Goal: Transaction & Acquisition: Purchase product/service

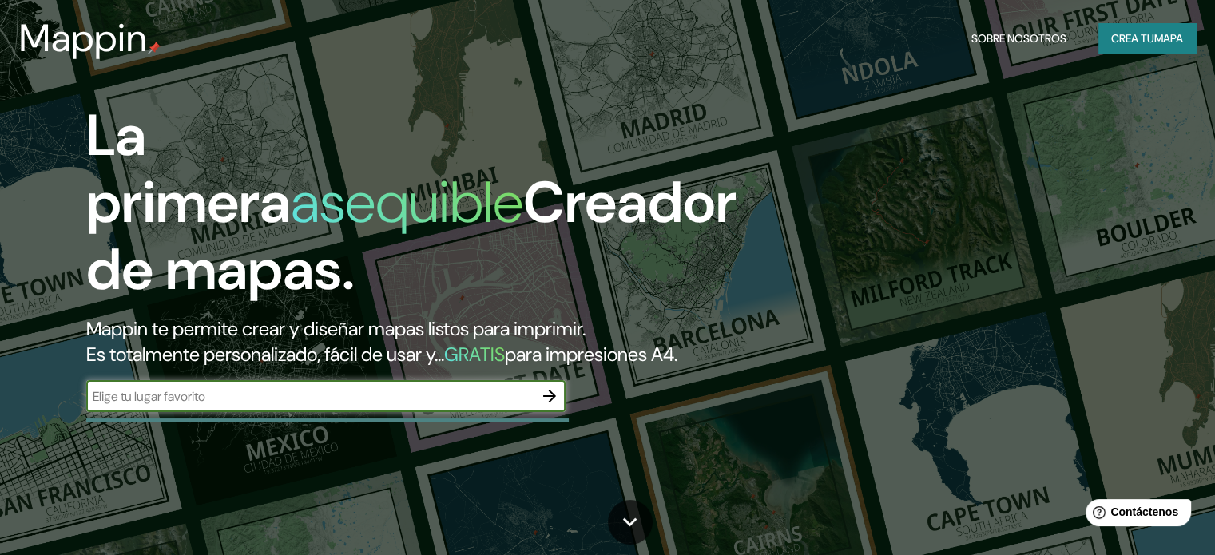
click at [479, 407] on div "​" at bounding box center [325, 396] width 479 height 32
type input "piura"
click at [544, 406] on icon "button" at bounding box center [549, 396] width 19 height 19
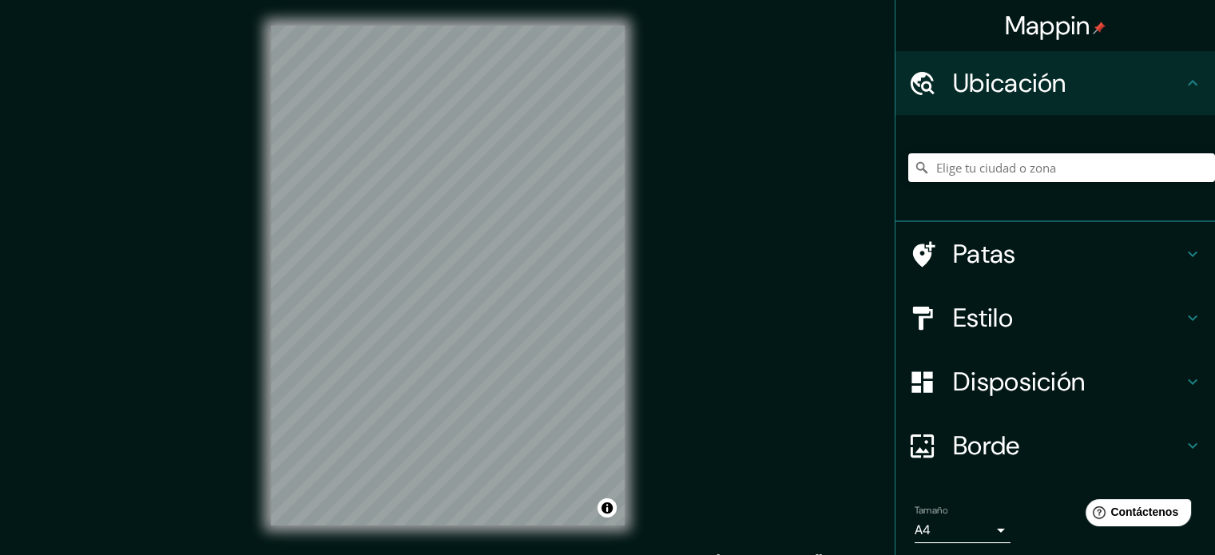
click at [953, 321] on font "Estilo" at bounding box center [983, 318] width 60 height 34
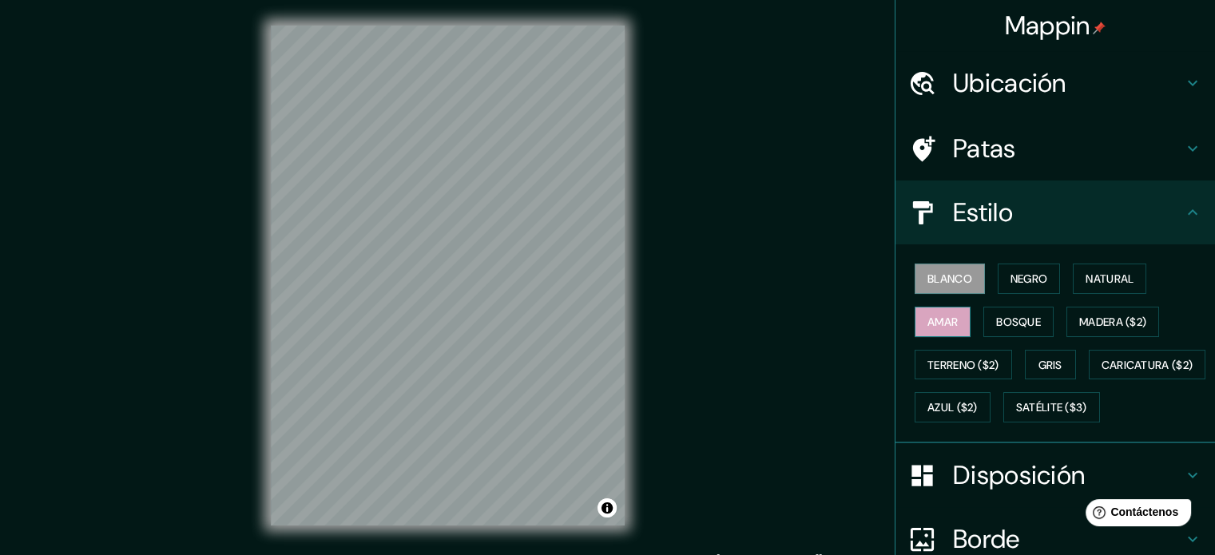
click at [942, 331] on button "Amar" at bounding box center [942, 322] width 56 height 30
click at [1010, 275] on font "Negro" at bounding box center [1029, 279] width 38 height 14
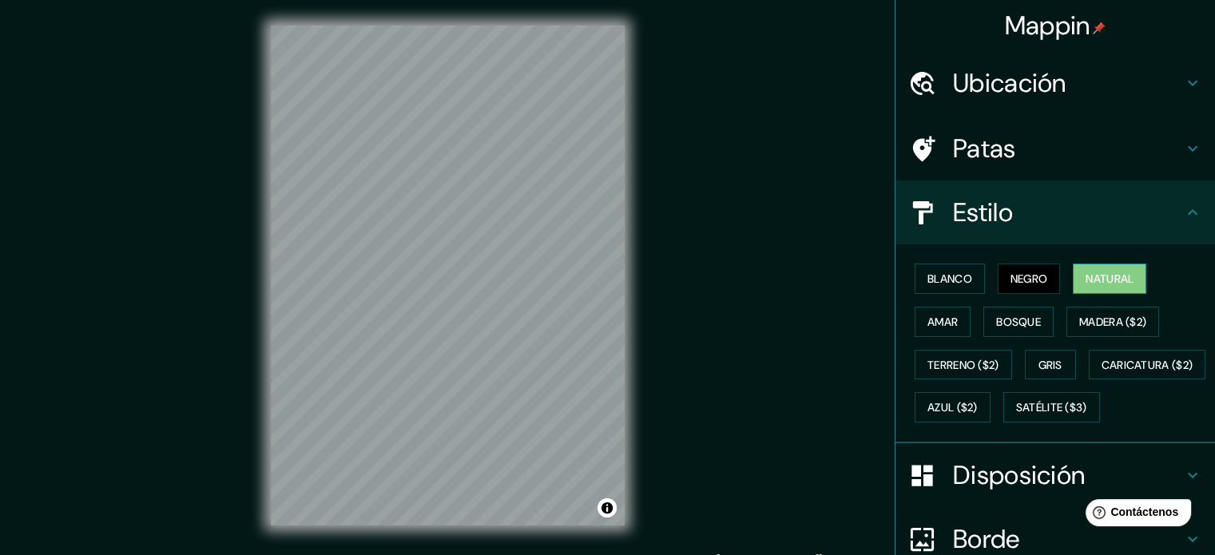
click at [1100, 288] on button "Natural" at bounding box center [1109, 279] width 73 height 30
click at [1091, 311] on font "Madera ($2)" at bounding box center [1112, 321] width 67 height 21
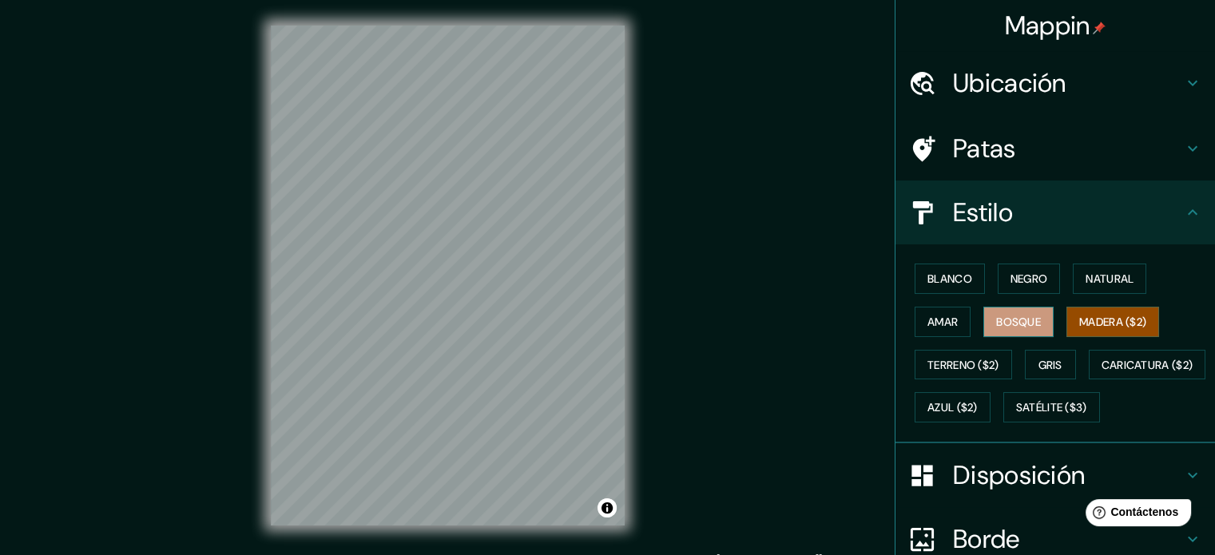
click at [1014, 323] on font "Bosque" at bounding box center [1018, 322] width 45 height 14
click at [927, 330] on font "Amar" at bounding box center [942, 321] width 30 height 21
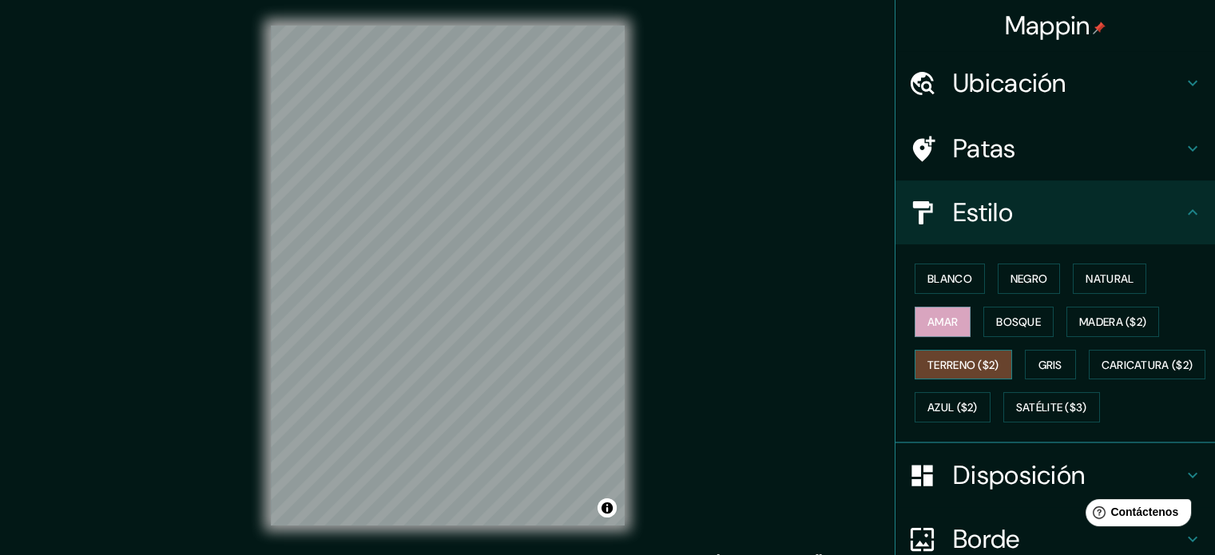
click at [932, 362] on font "Terreno ($2)" at bounding box center [963, 365] width 72 height 14
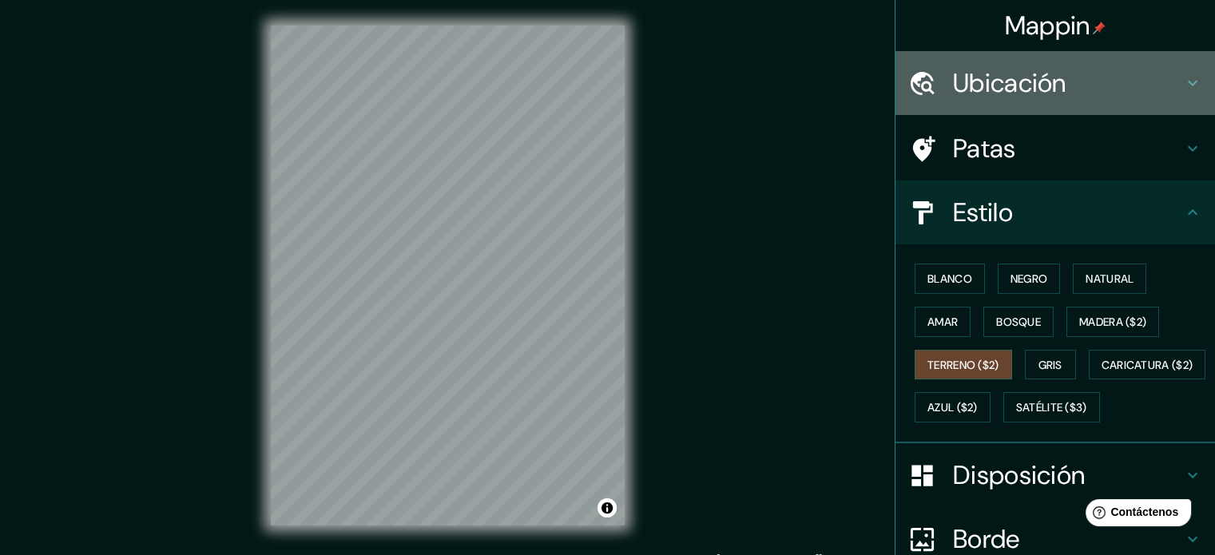
click at [981, 61] on div "Ubicación" at bounding box center [1054, 83] width 319 height 64
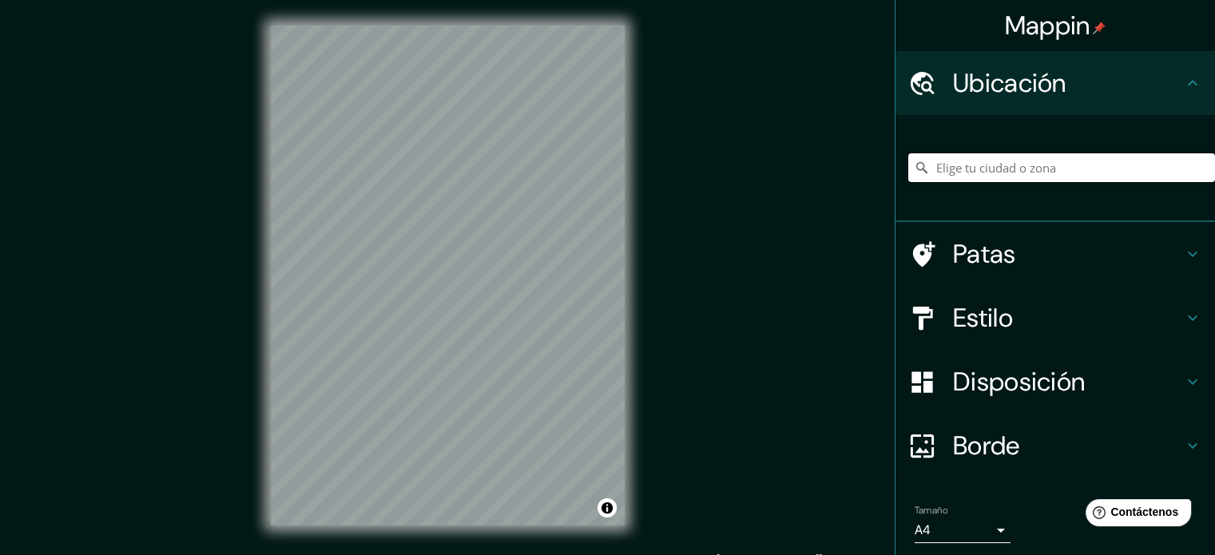
click at [994, 168] on input "Elige tu ciudad o zona" at bounding box center [1061, 167] width 307 height 29
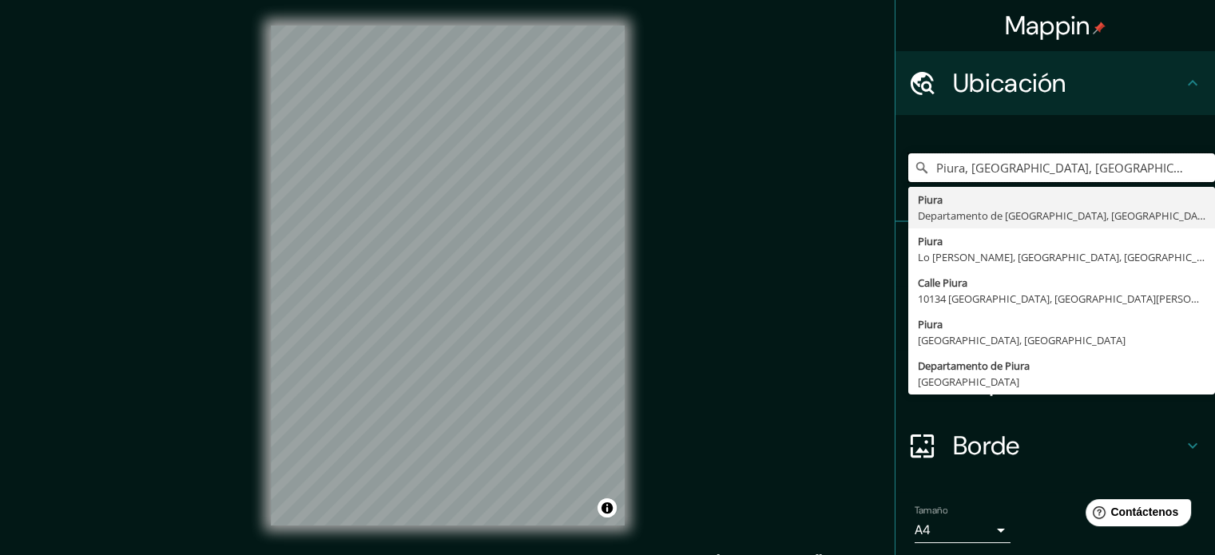
type input "Piura, [GEOGRAPHIC_DATA], [GEOGRAPHIC_DATA]"
click at [757, 280] on div "Mappin Ubicación Piura, [GEOGRAPHIC_DATA], [GEOGRAPHIC_DATA] [GEOGRAPHIC_DATA] …" at bounding box center [607, 288] width 1215 height 577
